Goal: Use online tool/utility: Utilize a website feature to perform a specific function

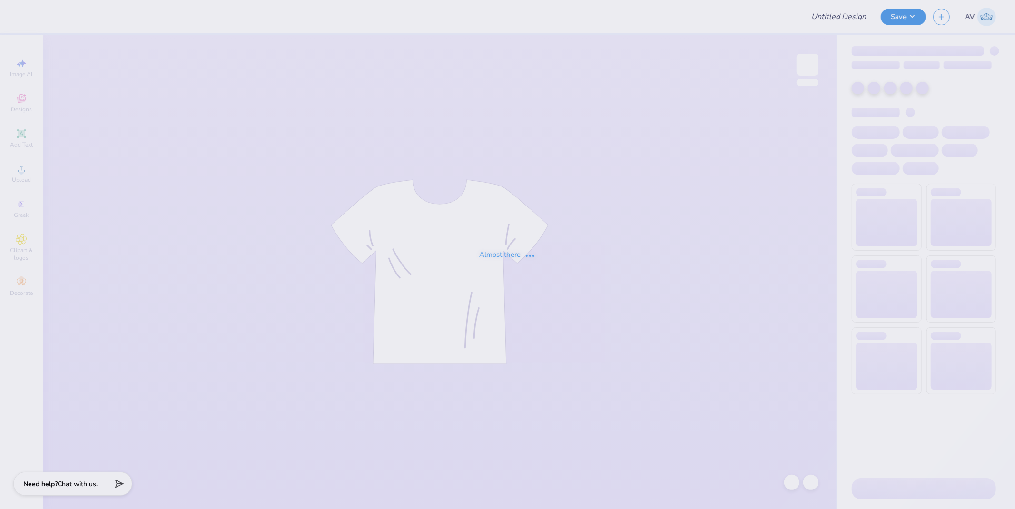
type input "APhi Parent's Weekend Merch!"
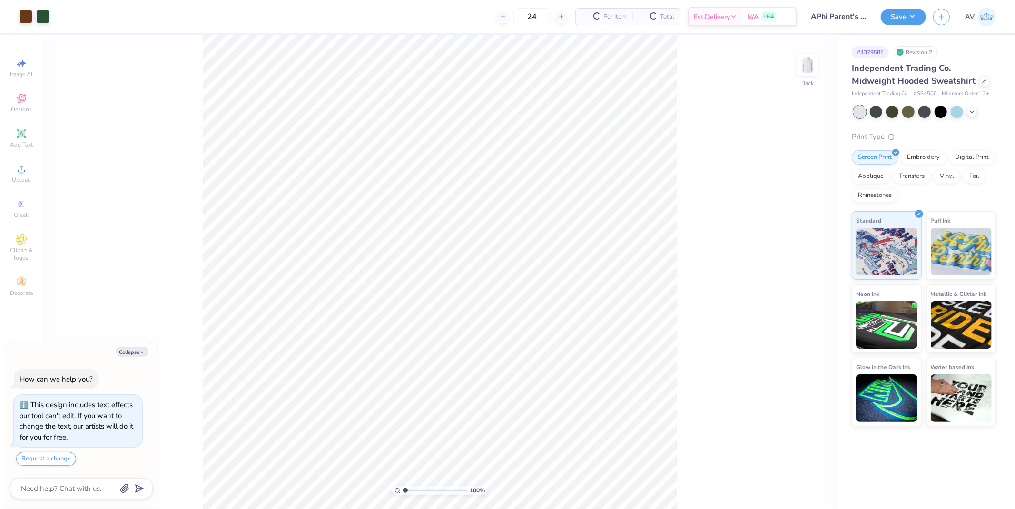
type textarea "x"
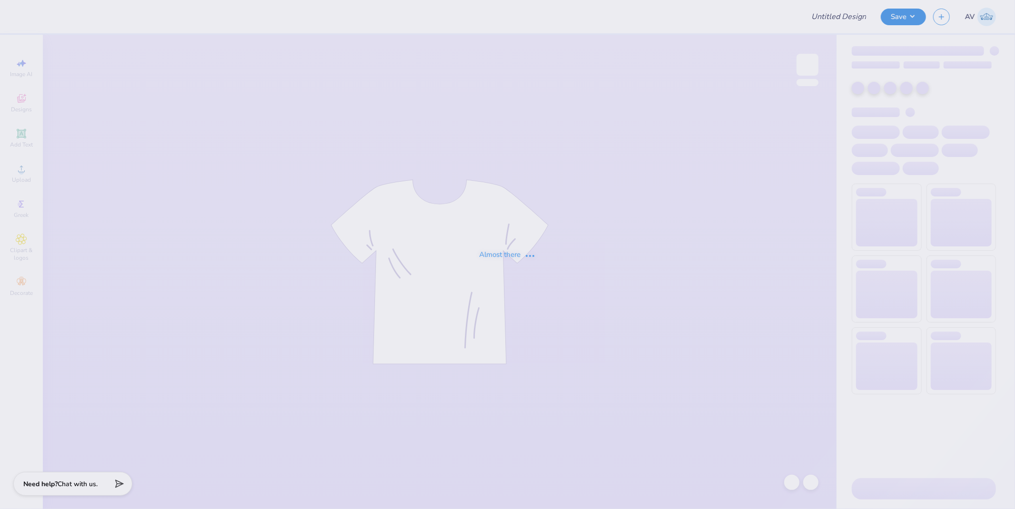
type input "P 2"
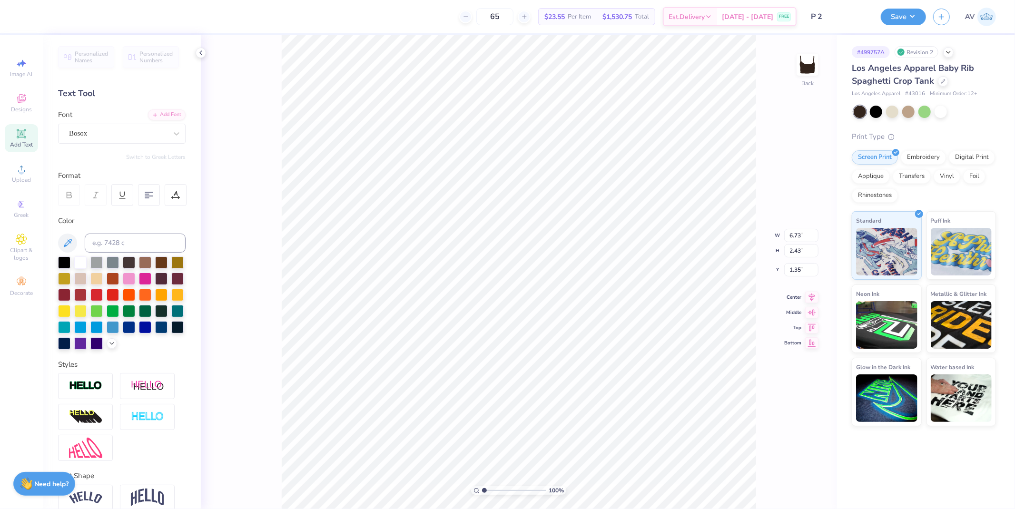
scroll to position [8, 1]
type input "3.98"
type input "0.79"
type input "4.09"
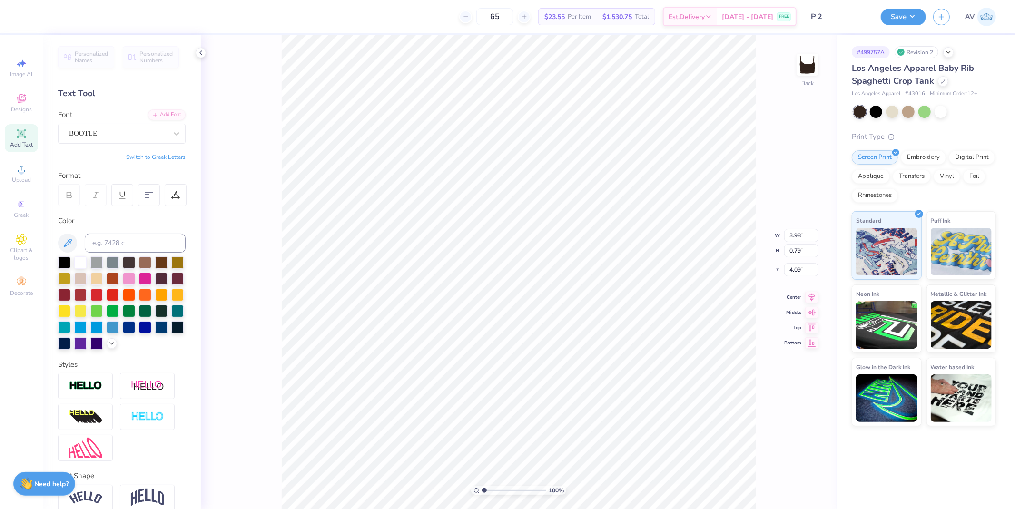
type textarea "GAMMA PHIbETA"
